Goal: Find specific page/section: Find specific page/section

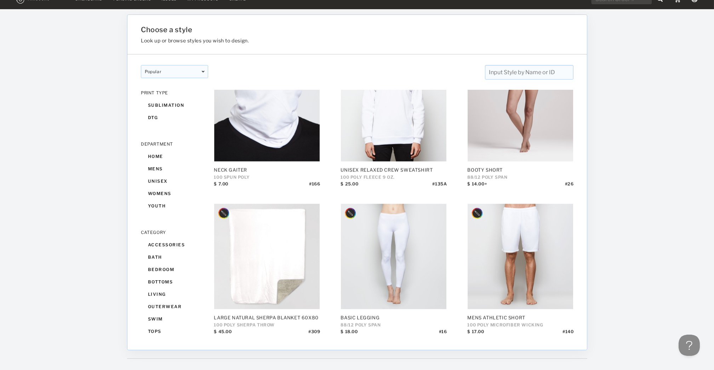
scroll to position [23, 0]
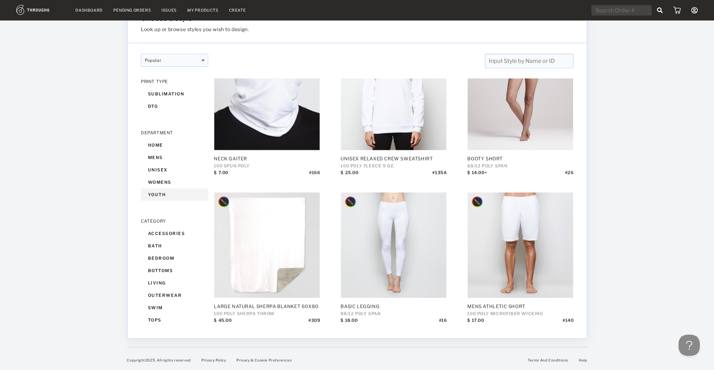
click at [152, 196] on div "youth" at bounding box center [174, 195] width 67 height 12
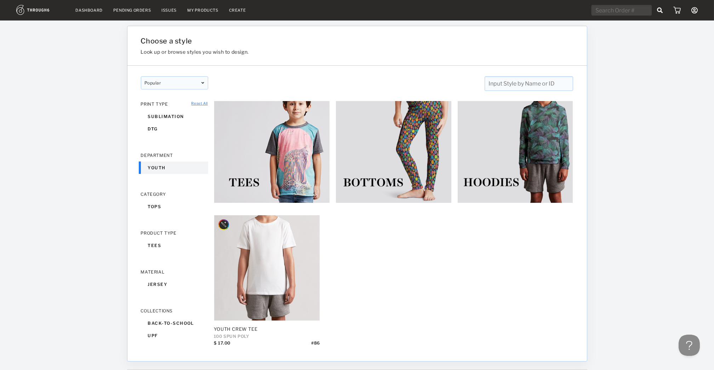
scroll to position [23, 0]
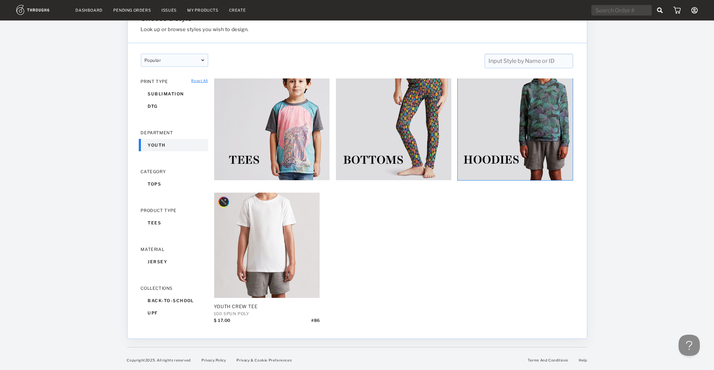
click at [482, 157] on img at bounding box center [515, 123] width 116 height 116
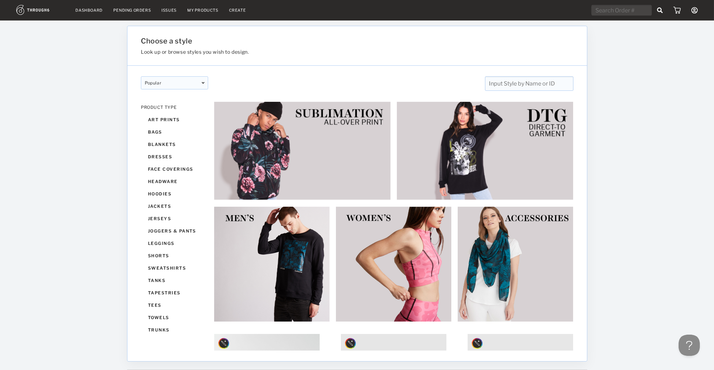
scroll to position [270, 0]
click at [152, 160] on div "dresses" at bounding box center [174, 161] width 67 height 12
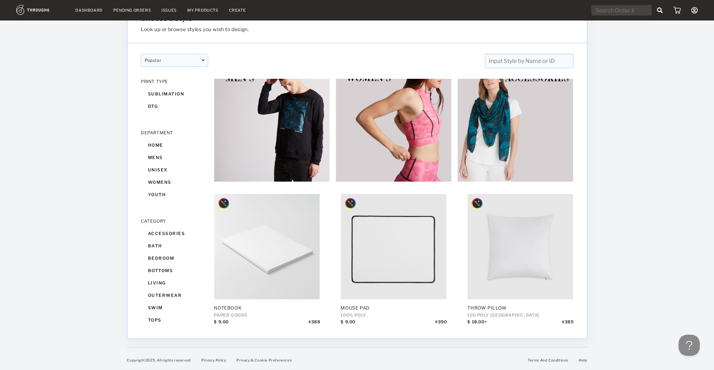
scroll to position [125, 0]
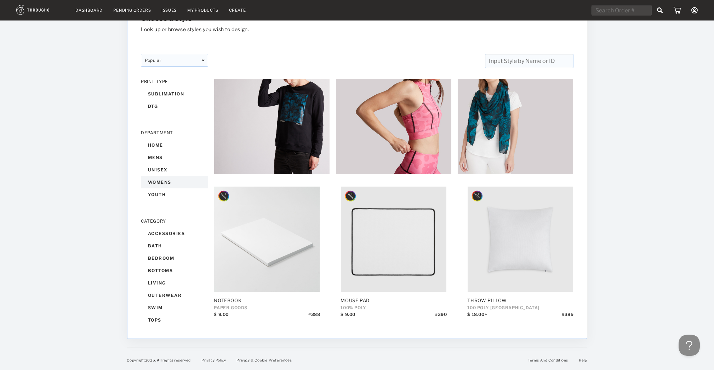
click at [150, 182] on div "womens" at bounding box center [174, 182] width 67 height 12
